Goal: Information Seeking & Learning: Learn about a topic

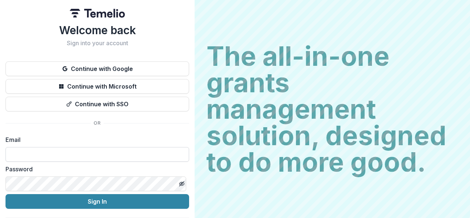
click at [57, 156] on input at bounding box center [98, 154] width 184 height 15
type input "**********"
click at [171, 31] on h1 "Welcome back" at bounding box center [98, 30] width 184 height 13
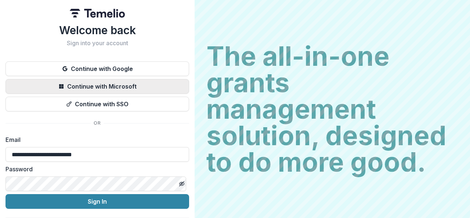
click at [115, 85] on button "Continue with Microsoft" at bounding box center [98, 86] width 184 height 15
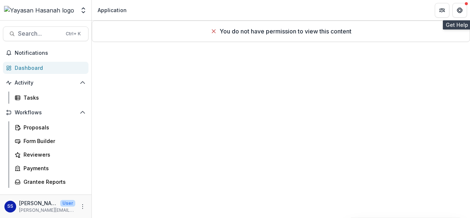
drag, startPoint x: 463, startPoint y: 14, endPoint x: 461, endPoint y: 19, distance: 4.8
click at [462, 15] on button "Get Help" at bounding box center [460, 10] width 15 height 15
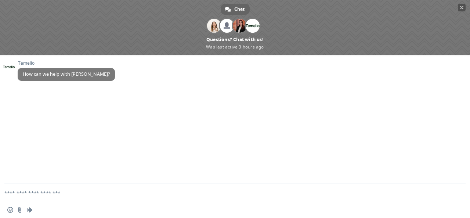
click at [461, 8] on span "Close chat" at bounding box center [463, 7] width 4 height 5
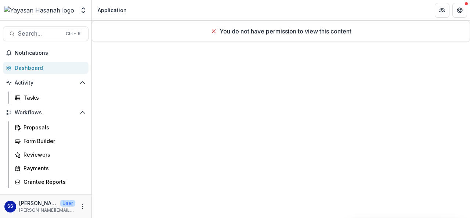
click at [202, 90] on div "You do not have permission to view this content" at bounding box center [281, 119] width 379 height 197
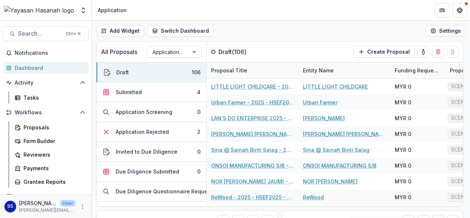
click at [29, 69] on div "Dashboard" at bounding box center [49, 68] width 68 height 8
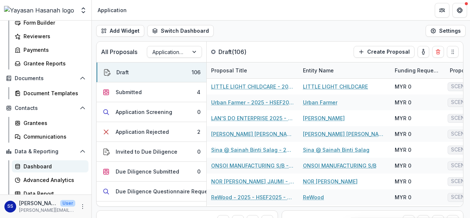
scroll to position [123, 0]
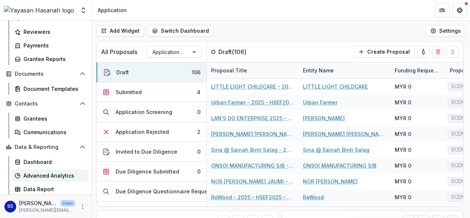
click at [45, 176] on div "Advanced Analytics" at bounding box center [53, 176] width 59 height 8
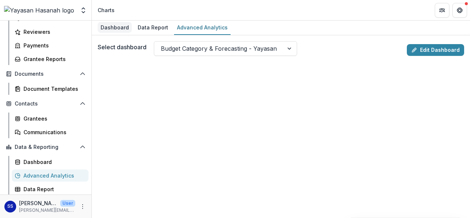
click at [114, 29] on div "Dashboard" at bounding box center [115, 27] width 34 height 11
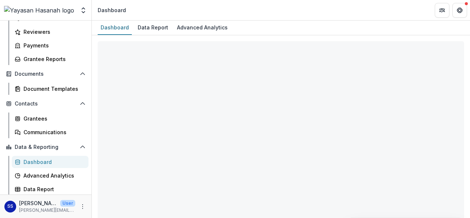
select select "**********"
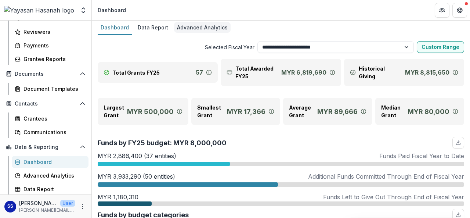
drag, startPoint x: 189, startPoint y: 31, endPoint x: 196, endPoint y: 33, distance: 7.6
click at [189, 31] on div "Advanced Analytics" at bounding box center [202, 27] width 57 height 11
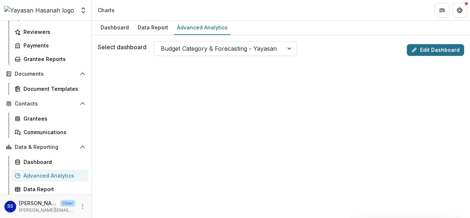
click at [433, 50] on link "Edit Dashboard" at bounding box center [435, 50] width 57 height 12
click at [40, 178] on div "Advanced Analytics" at bounding box center [53, 176] width 59 height 8
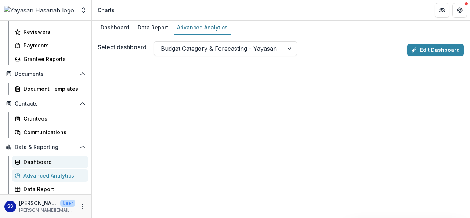
click at [38, 162] on div "Dashboard" at bounding box center [53, 162] width 59 height 8
select select "**********"
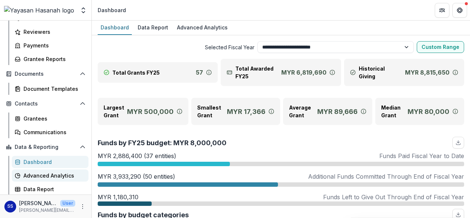
click at [48, 176] on div "Advanced Analytics" at bounding box center [53, 176] width 59 height 8
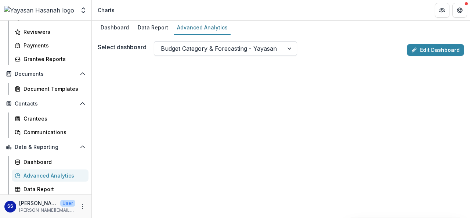
click at [290, 50] on div at bounding box center [290, 49] width 13 height 14
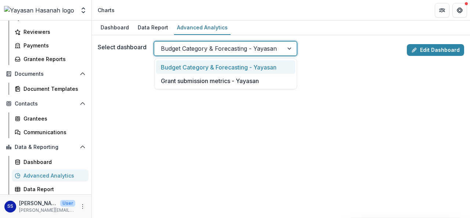
click at [347, 39] on div "Select dashboard 2 results available. Use Up and Down to choose options, press …" at bounding box center [281, 126] width 379 height 183
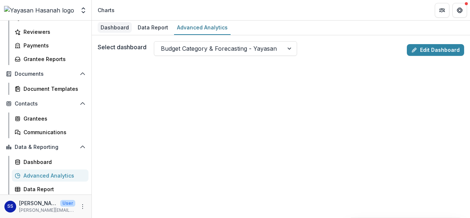
click at [115, 24] on div "Dashboard" at bounding box center [115, 27] width 34 height 11
select select "**********"
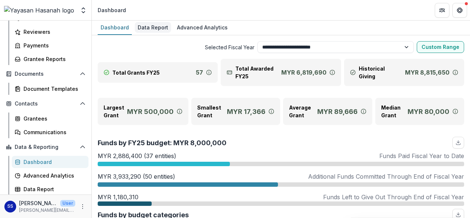
click at [158, 31] on div "Data Report" at bounding box center [153, 27] width 36 height 11
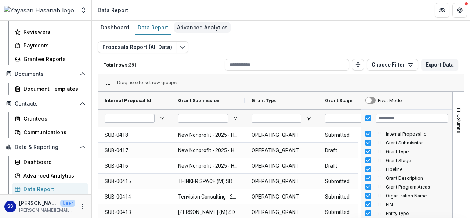
click at [196, 31] on div "Advanced Analytics" at bounding box center [202, 27] width 57 height 11
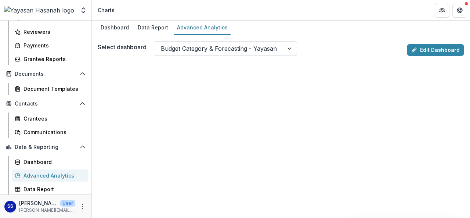
click at [292, 50] on div at bounding box center [290, 49] width 13 height 14
click at [350, 46] on div "Select dashboard Budget Category & Forecasting - Yayasan" at bounding box center [251, 48] width 307 height 15
click at [287, 49] on div at bounding box center [290, 49] width 13 height 14
click at [50, 175] on div "Advanced Analytics" at bounding box center [53, 176] width 59 height 8
click at [211, 27] on div "Advanced Analytics" at bounding box center [202, 27] width 57 height 11
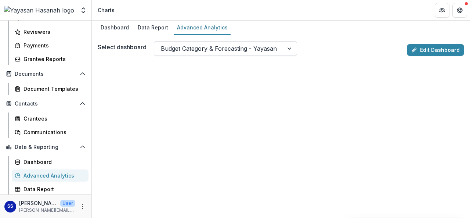
click at [288, 49] on div at bounding box center [290, 49] width 13 height 14
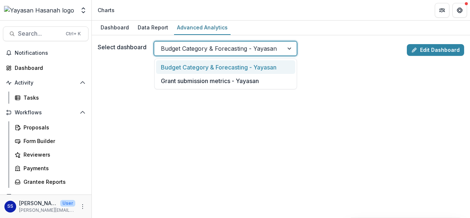
click at [291, 48] on div at bounding box center [290, 49] width 13 height 14
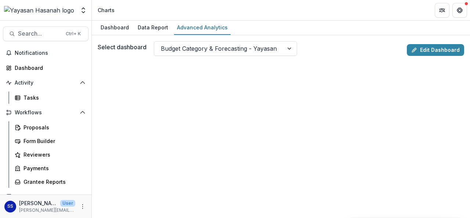
click at [319, 45] on div "Select dashboard Budget Category & Forecasting - Yayasan" at bounding box center [251, 48] width 307 height 15
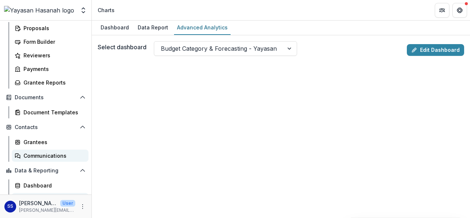
scroll to position [123, 0]
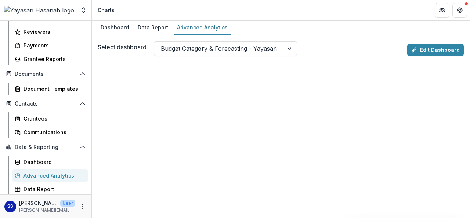
click at [37, 176] on div "Advanced Analytics" at bounding box center [53, 176] width 59 height 8
click at [446, 52] on link "Edit Dashboard" at bounding box center [435, 50] width 57 height 12
